Goal: Task Accomplishment & Management: Manage account settings

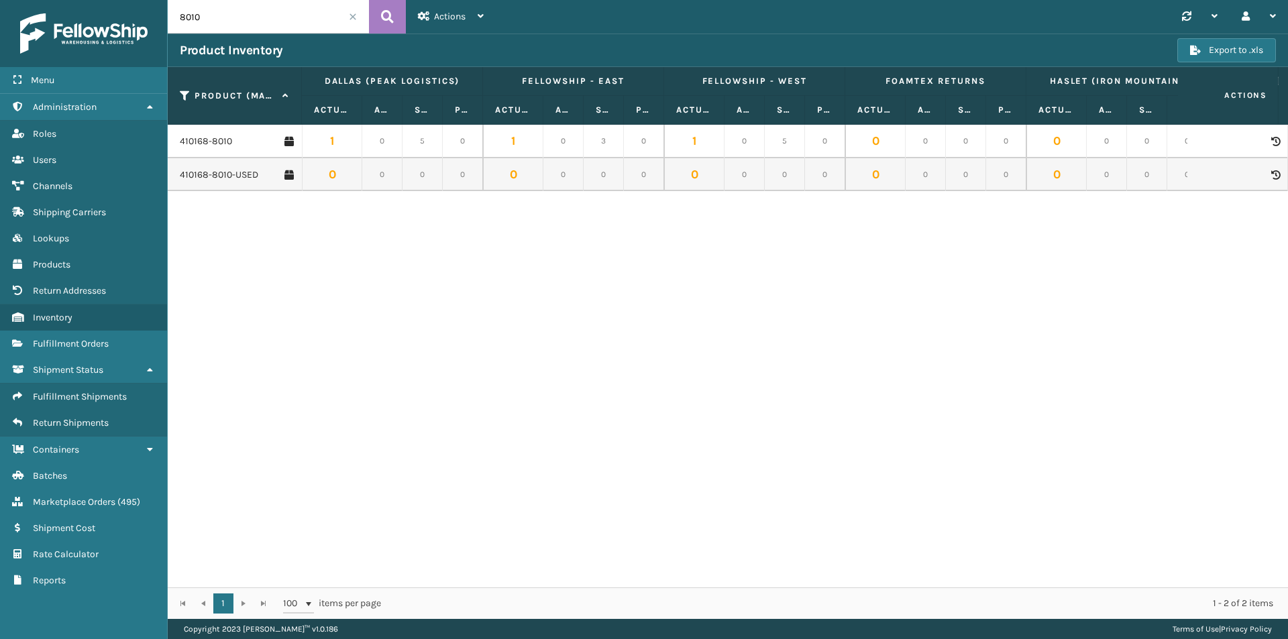
scroll to position [0, 1117]
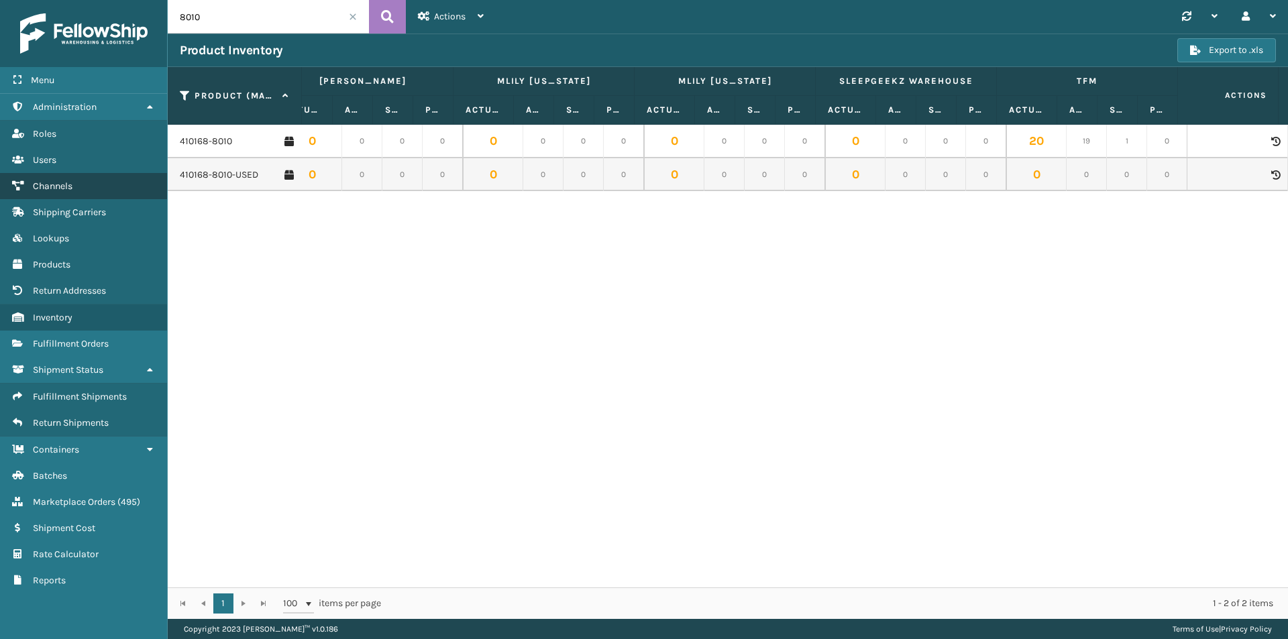
click at [70, 186] on span "Channels" at bounding box center [53, 185] width 40 height 11
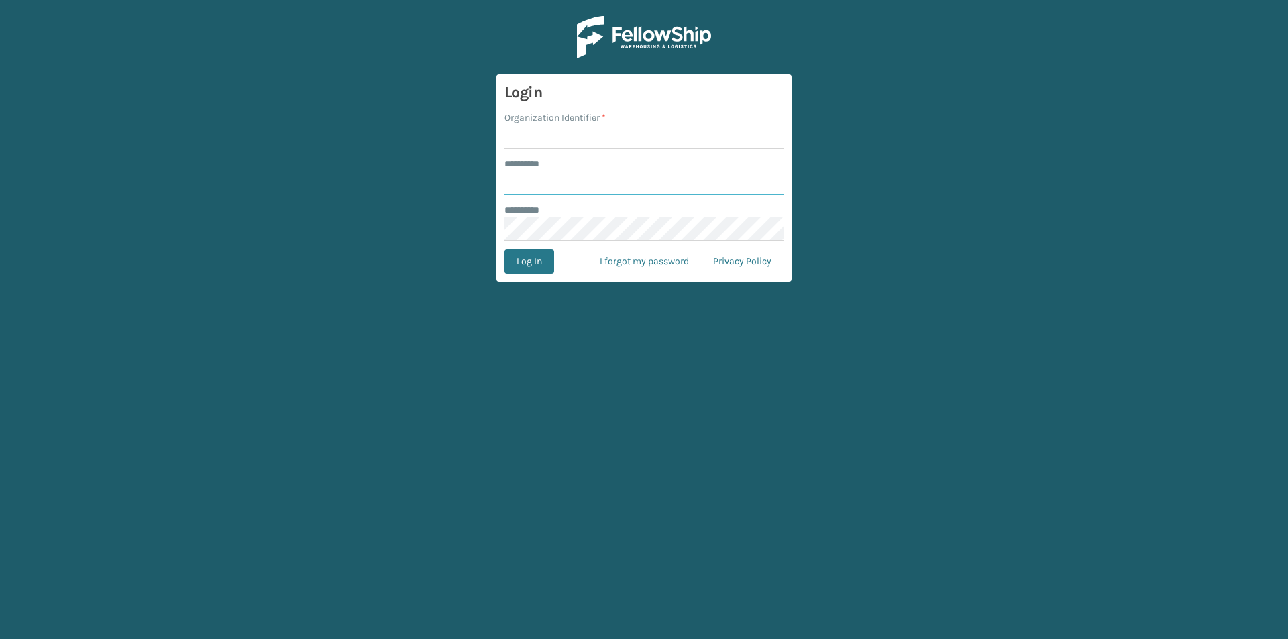
type input "****"
click at [567, 146] on input "Organization Identifier *" at bounding box center [643, 137] width 279 height 24
type input "Foamtex"
click at [549, 257] on button "Log In" at bounding box center [529, 262] width 50 height 24
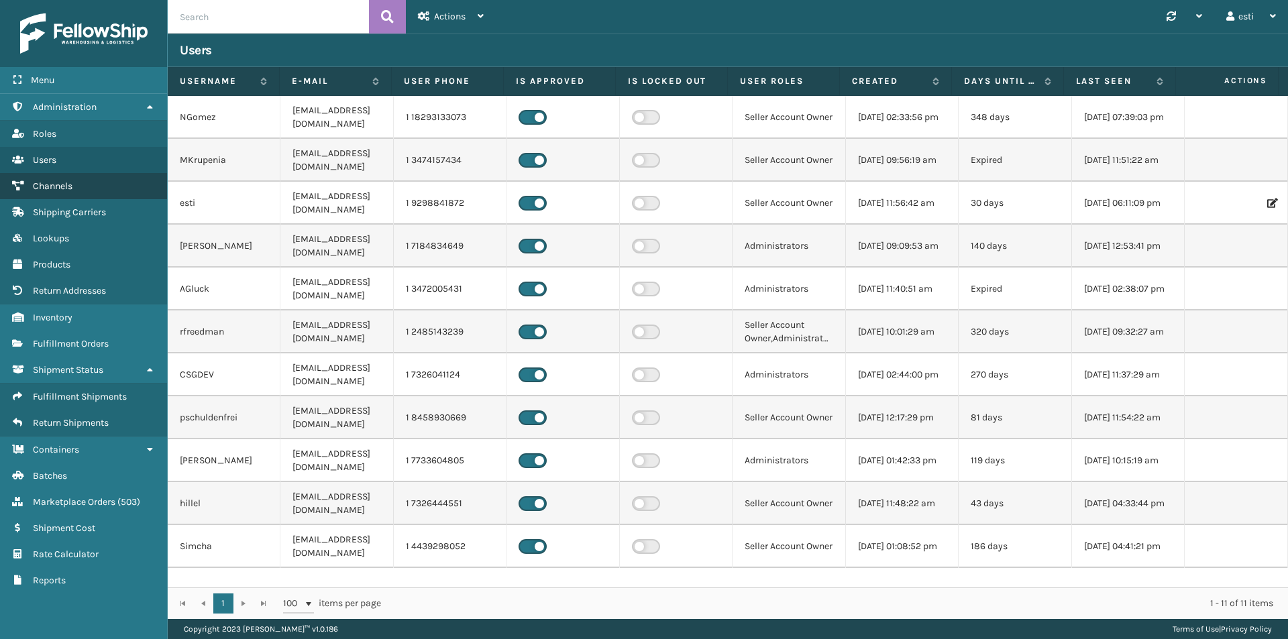
click at [74, 192] on link "Channels" at bounding box center [83, 186] width 167 height 26
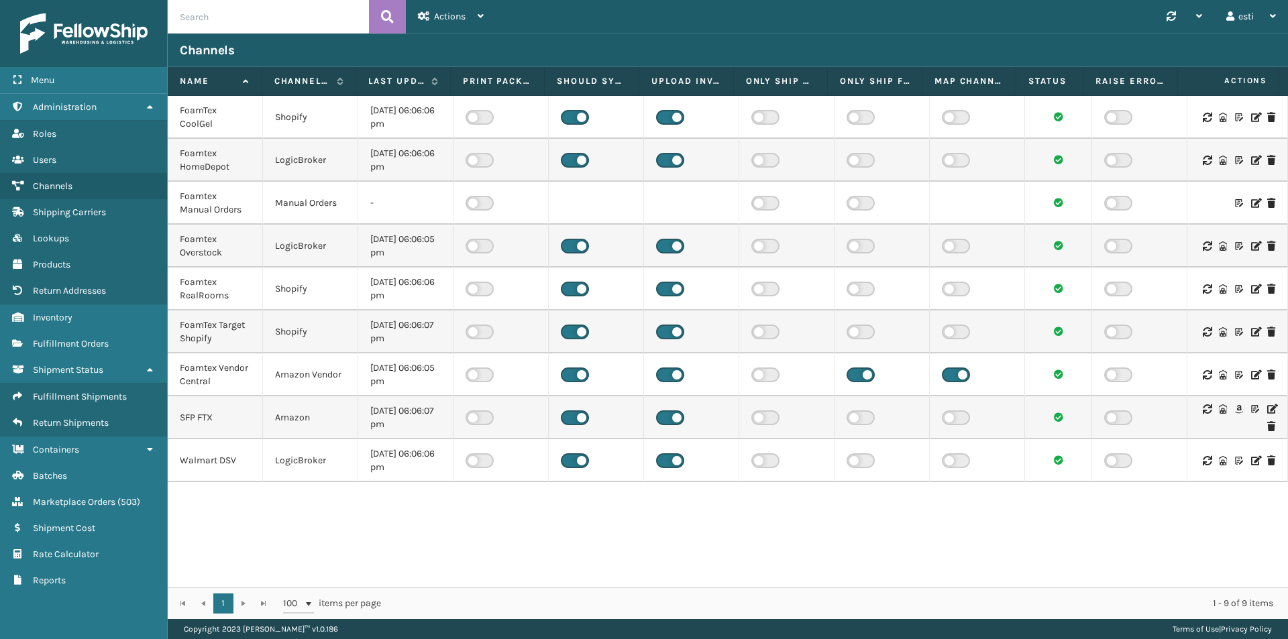
click at [1267, 408] on icon at bounding box center [1271, 408] width 8 height 9
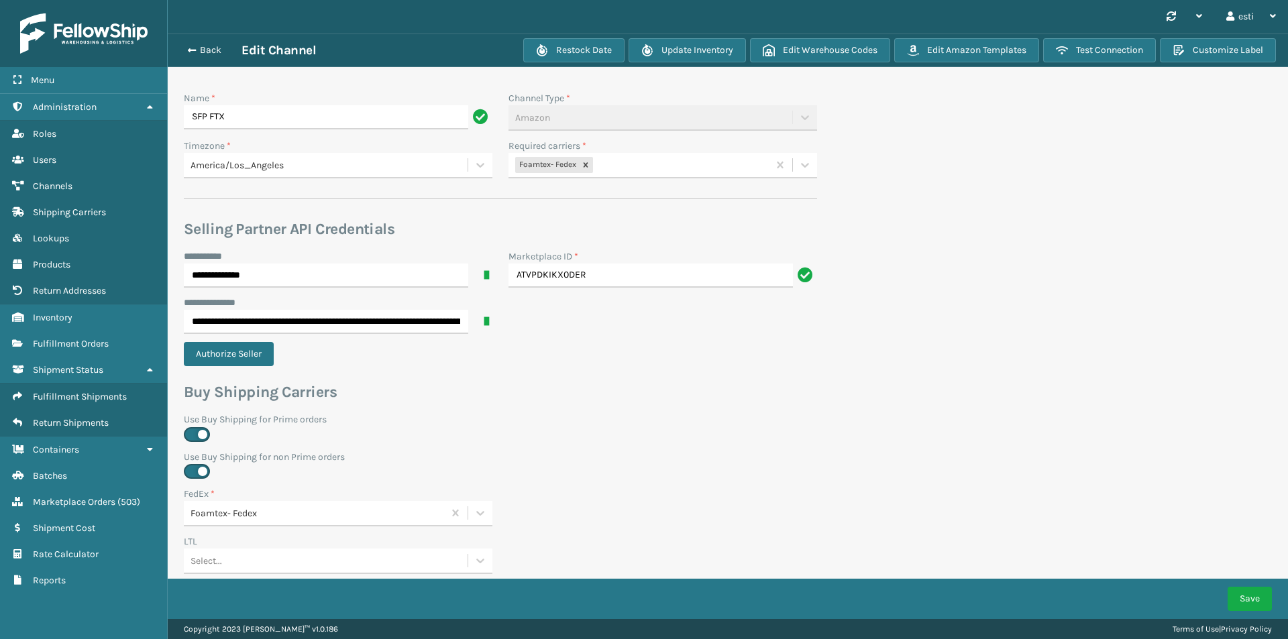
click at [625, 164] on div "Foamtex- Fedex" at bounding box center [638, 165] width 260 height 22
type input "white"
click at [643, 200] on div "Foamtex UPS Whitestone Milliard" at bounding box center [662, 198] width 309 height 25
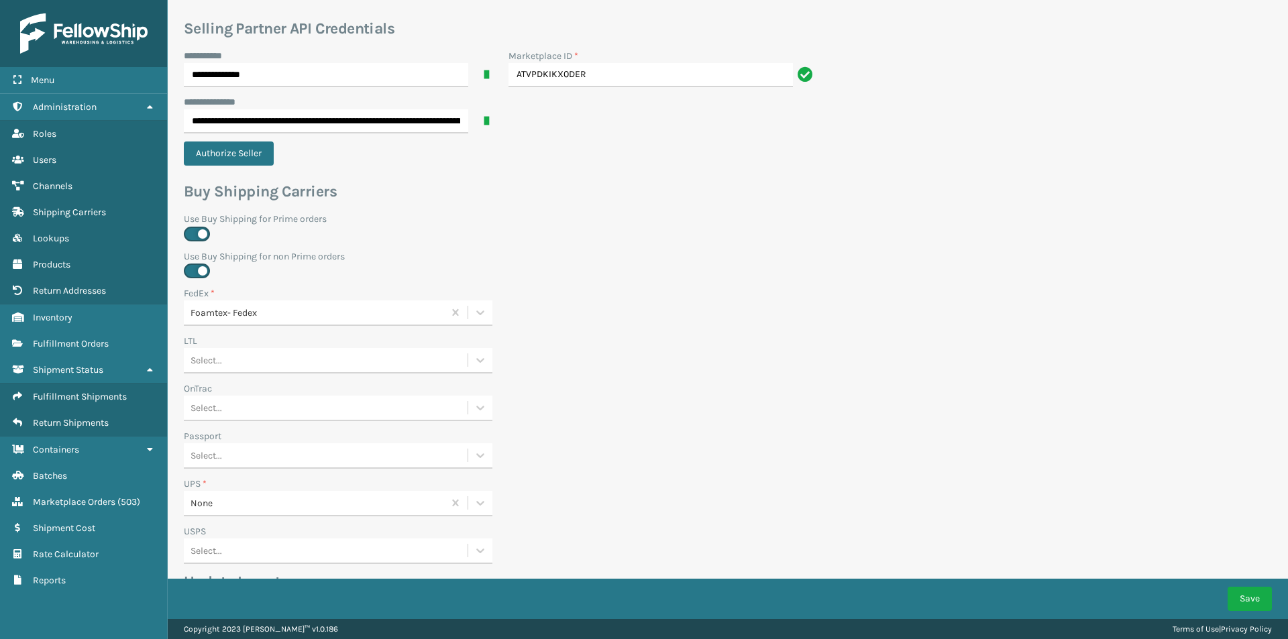
scroll to position [201, 0]
click at [220, 503] on div "None" at bounding box center [317, 503] width 254 height 14
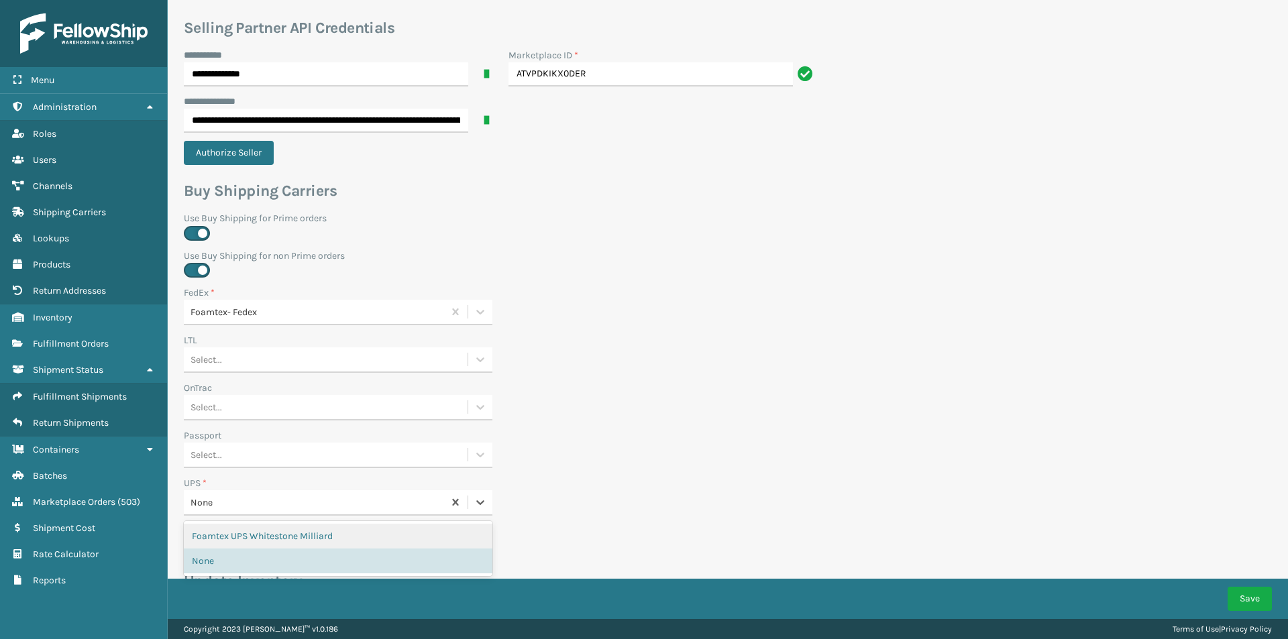
click at [232, 531] on div "Foamtex UPS Whitestone Milliard" at bounding box center [338, 536] width 309 height 25
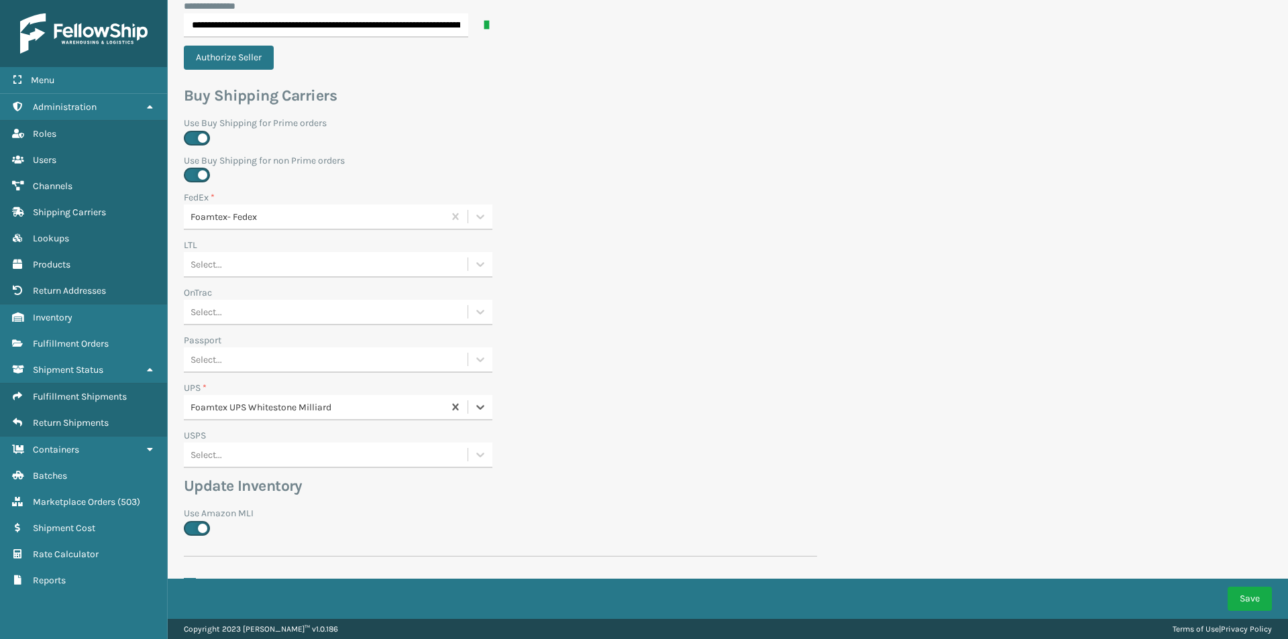
scroll to position [419, 0]
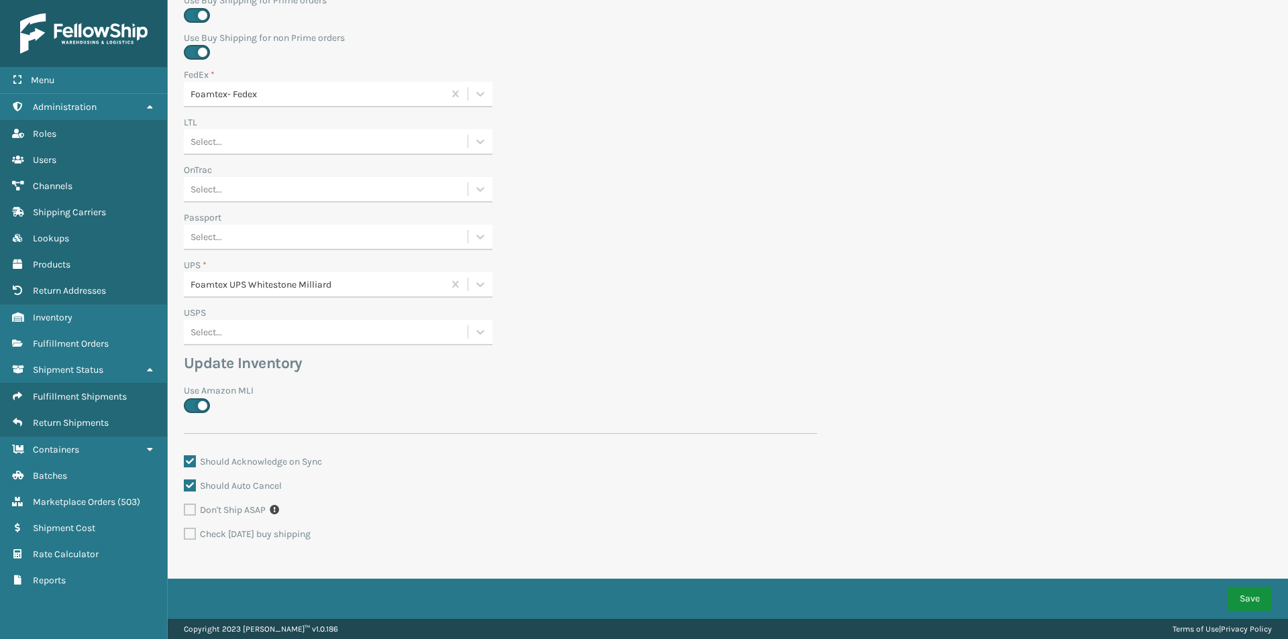
click at [1258, 607] on button "Save" at bounding box center [1249, 599] width 44 height 24
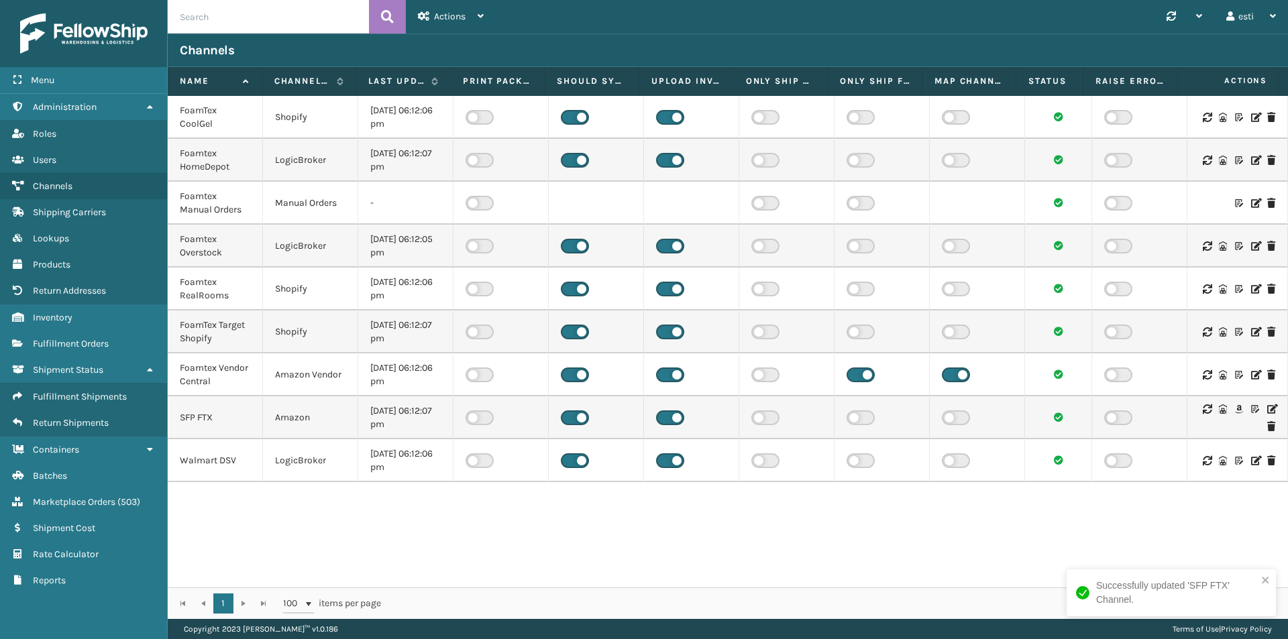
click at [1267, 410] on icon at bounding box center [1271, 408] width 8 height 9
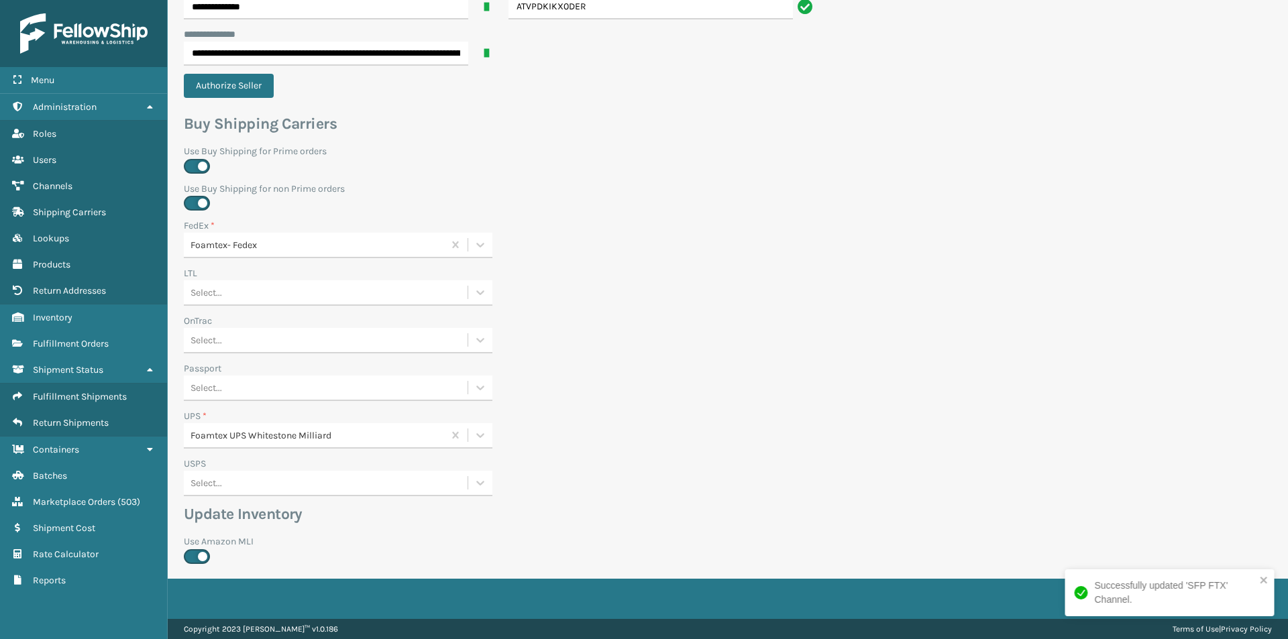
scroll to position [419, 0]
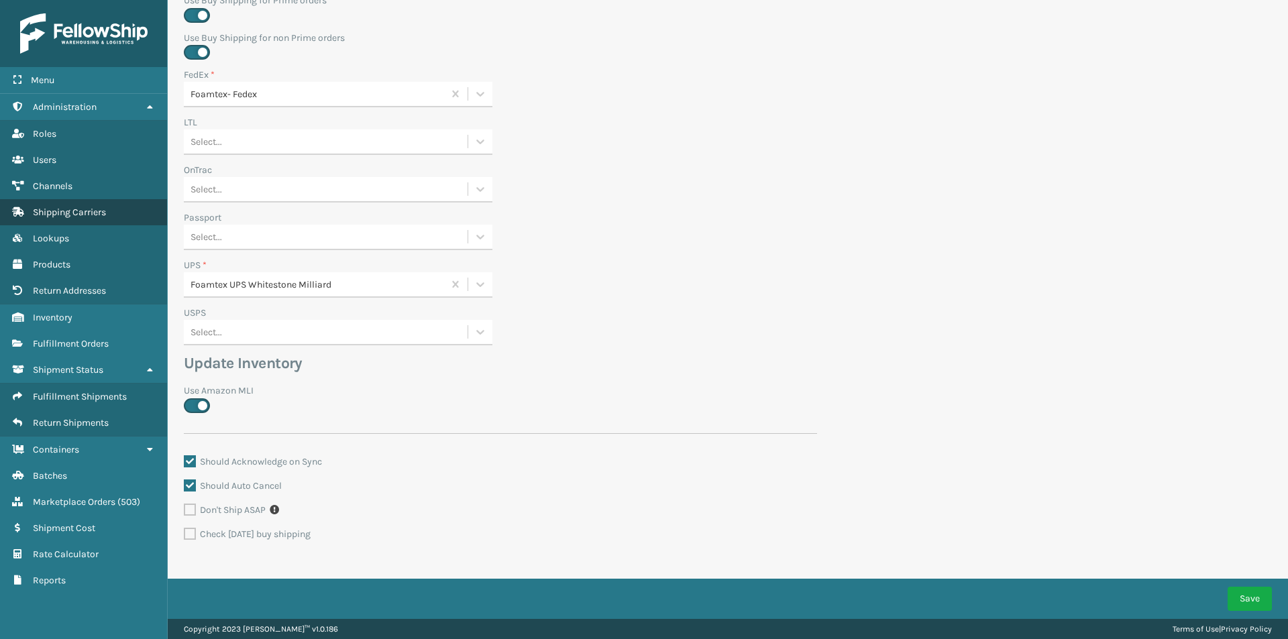
click at [64, 217] on span "Shipping Carriers" at bounding box center [69, 212] width 73 height 11
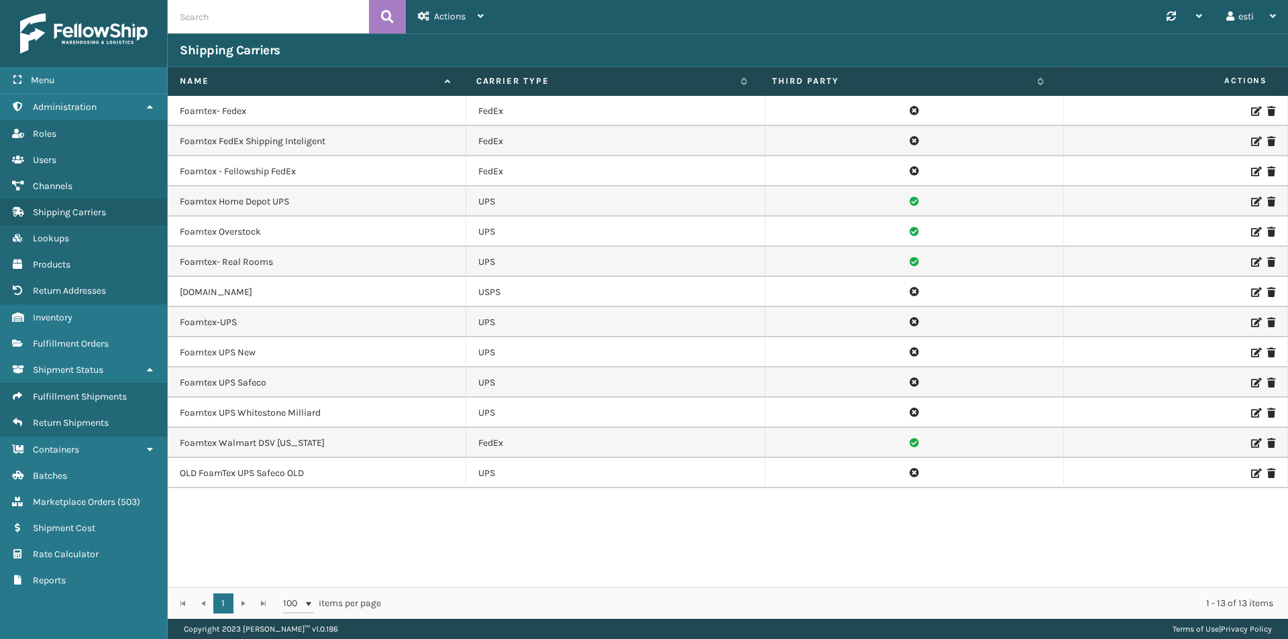
click at [1251, 111] on icon at bounding box center [1255, 111] width 8 height 9
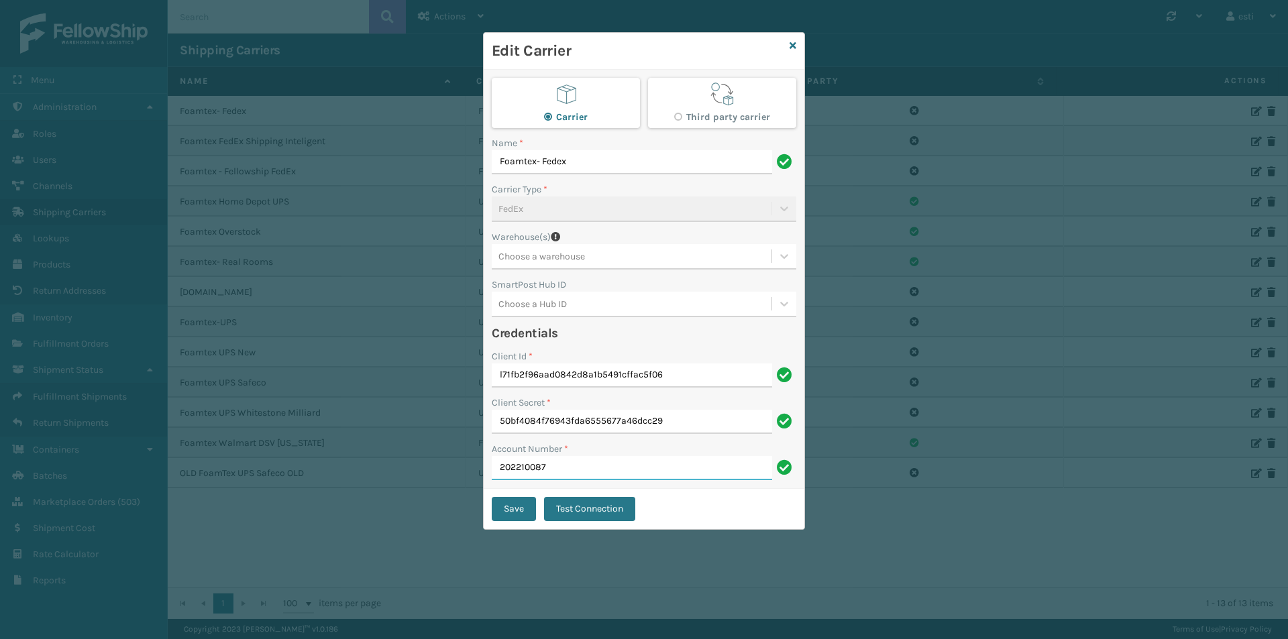
drag, startPoint x: 573, startPoint y: 467, endPoint x: 504, endPoint y: 466, distance: 69.8
click at [504, 466] on input "202210087" at bounding box center [632, 468] width 280 height 24
drag, startPoint x: 497, startPoint y: 466, endPoint x: 546, endPoint y: 465, distance: 49.0
click at [546, 465] on input "202210087" at bounding box center [632, 468] width 280 height 24
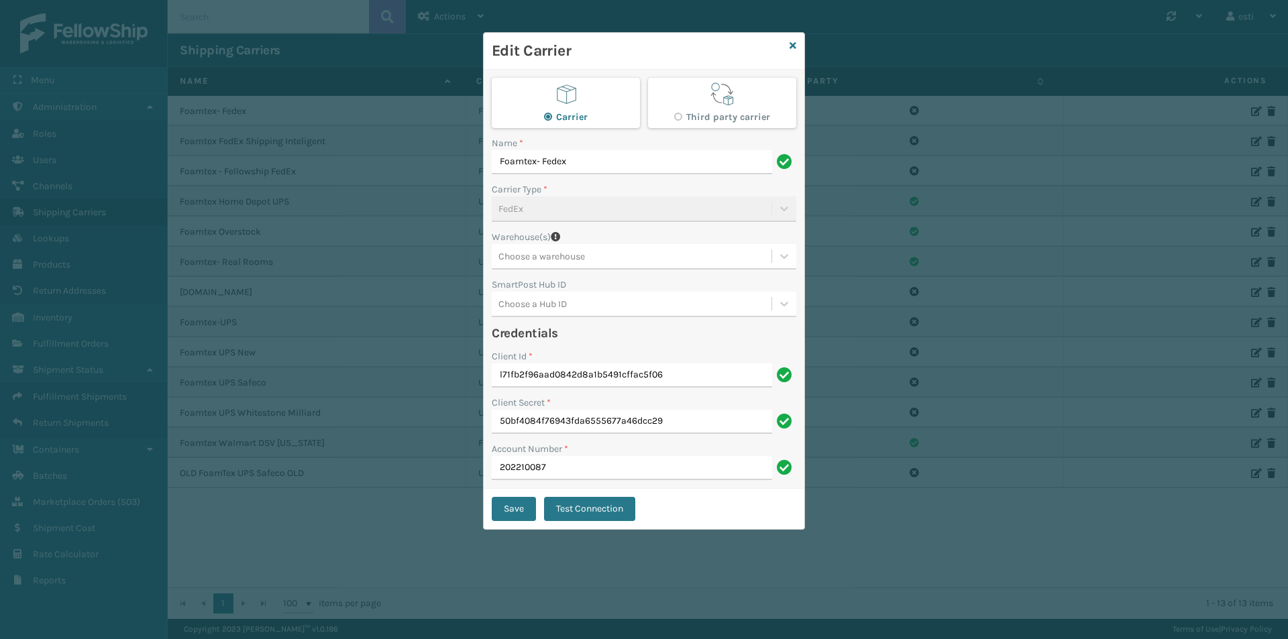
click at [799, 42] on div "Edit Carrier" at bounding box center [644, 51] width 321 height 37
click at [795, 44] on icon at bounding box center [792, 45] width 7 height 9
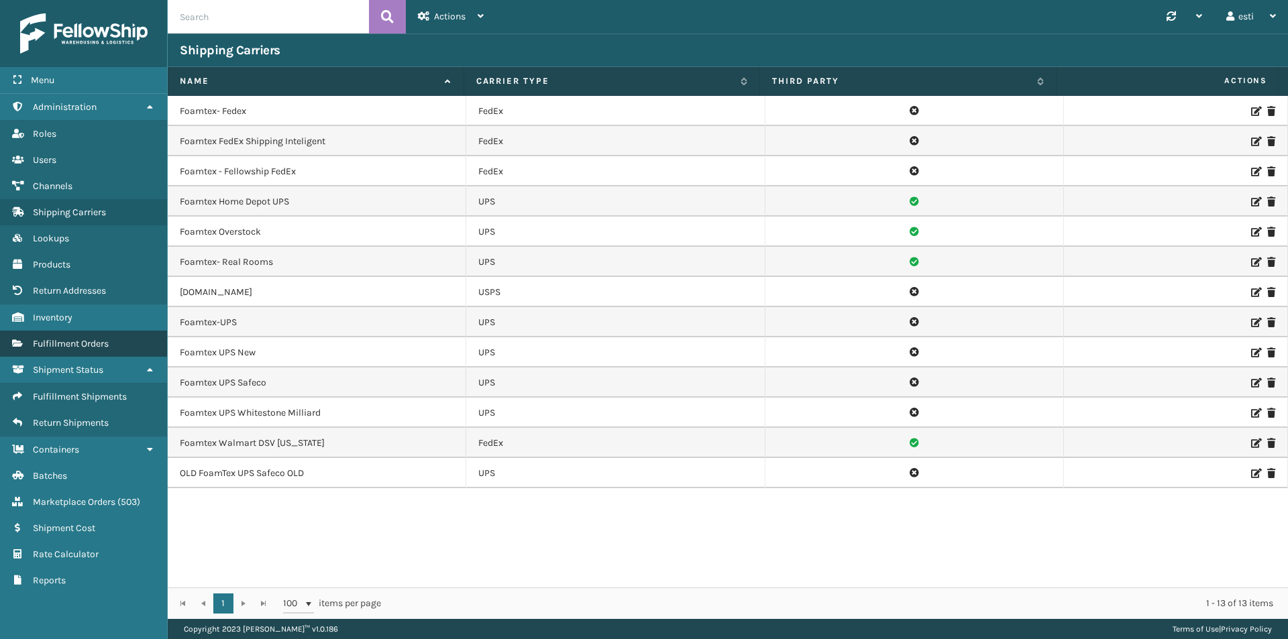
click at [100, 345] on span "Fulfillment Orders" at bounding box center [71, 343] width 76 height 11
